Goal: Navigation & Orientation: Find specific page/section

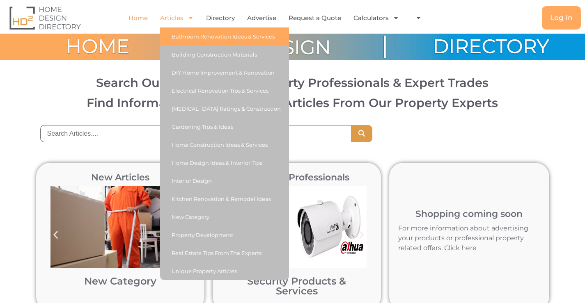
click at [219, 37] on link "Bathroom Renovation Ideas & Services" at bounding box center [224, 37] width 129 height 18
